Goal: Task Accomplishment & Management: Use online tool/utility

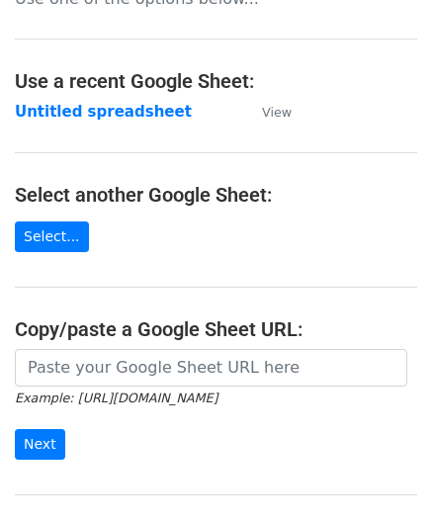
scroll to position [99, 0]
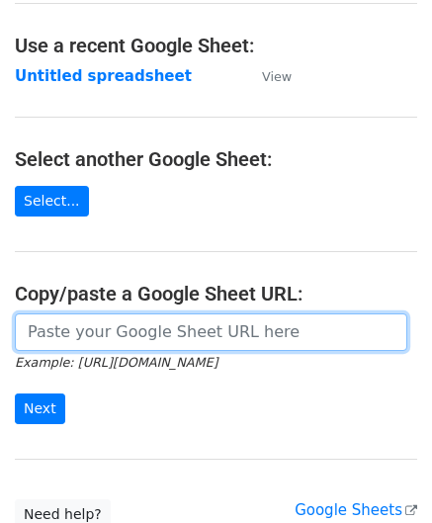
click at [134, 332] on input "url" at bounding box center [211, 332] width 393 height 38
paste input "https://docs.google.com/spreadsheets/d/1oIeJeg1RFBTRR23pWcvpJgAujPsblKzZupo2Y5O…"
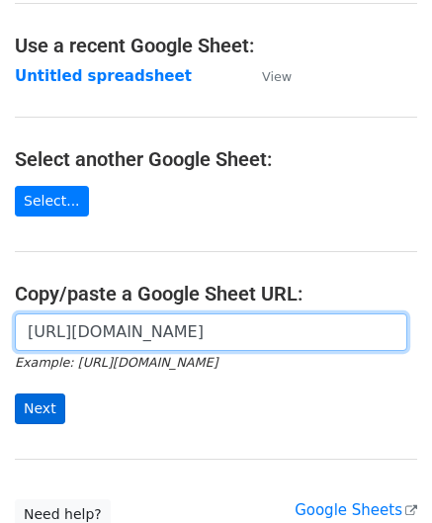
type input "https://docs.google.com/spreadsheets/d/1oIeJeg1RFBTRR23pWcvpJgAujPsblKzZupo2Y5O…"
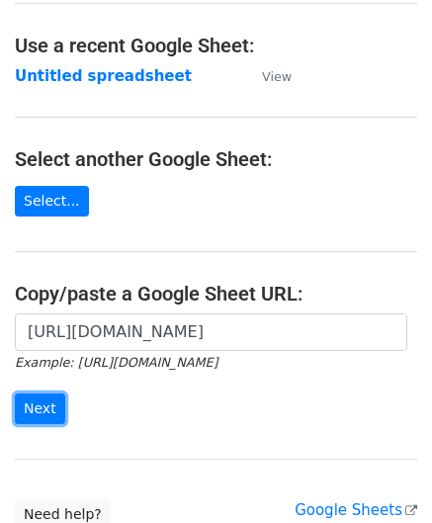
drag, startPoint x: 42, startPoint y: 407, endPoint x: 1, endPoint y: 440, distance: 52.0
click at [43, 407] on input "Next" at bounding box center [40, 409] width 50 height 31
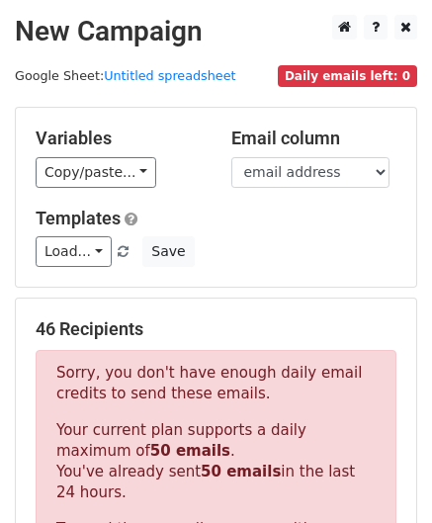
scroll to position [667, 0]
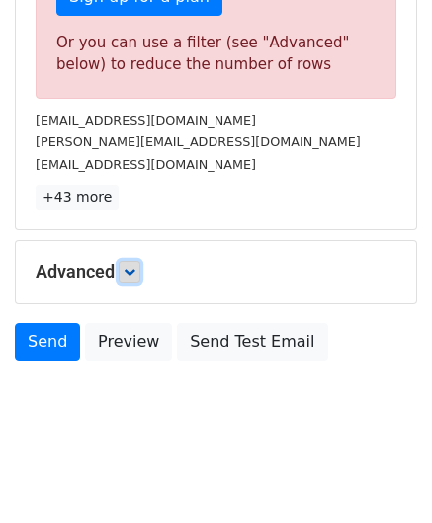
click at [133, 271] on icon at bounding box center [130, 272] width 12 height 12
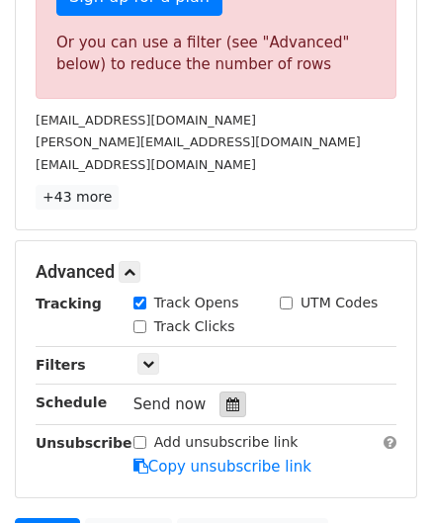
click at [228, 399] on icon at bounding box center [232, 405] width 13 height 14
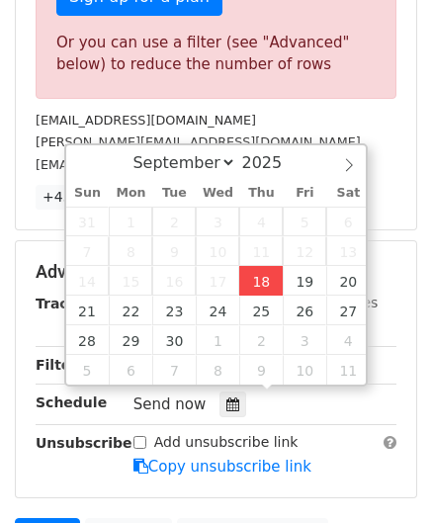
type input "[DATE] 12:00"
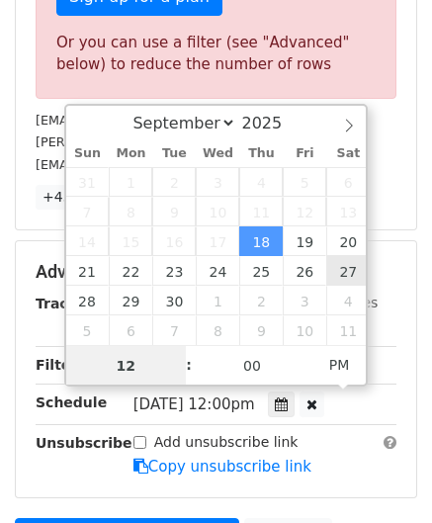
paste input "5"
type input "5"
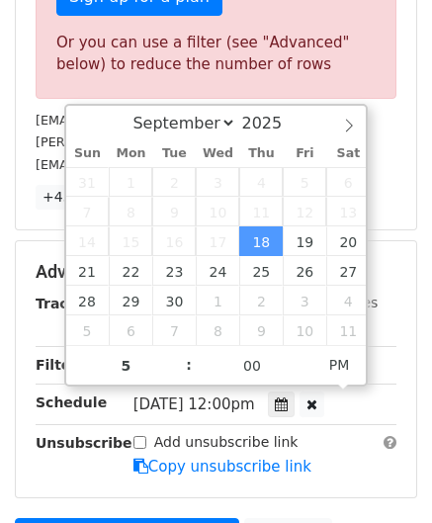
type input "[DATE] 17:00"
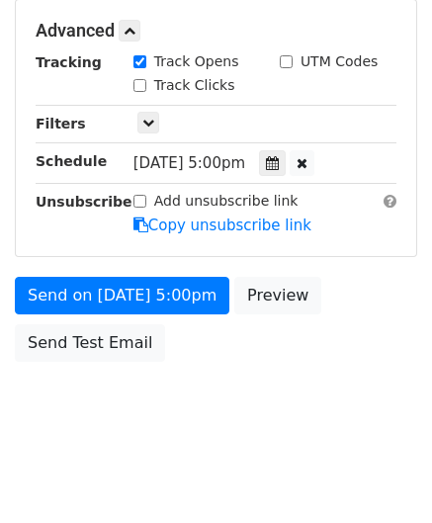
scroll to position [907, 0]
